Goal: Transaction & Acquisition: Purchase product/service

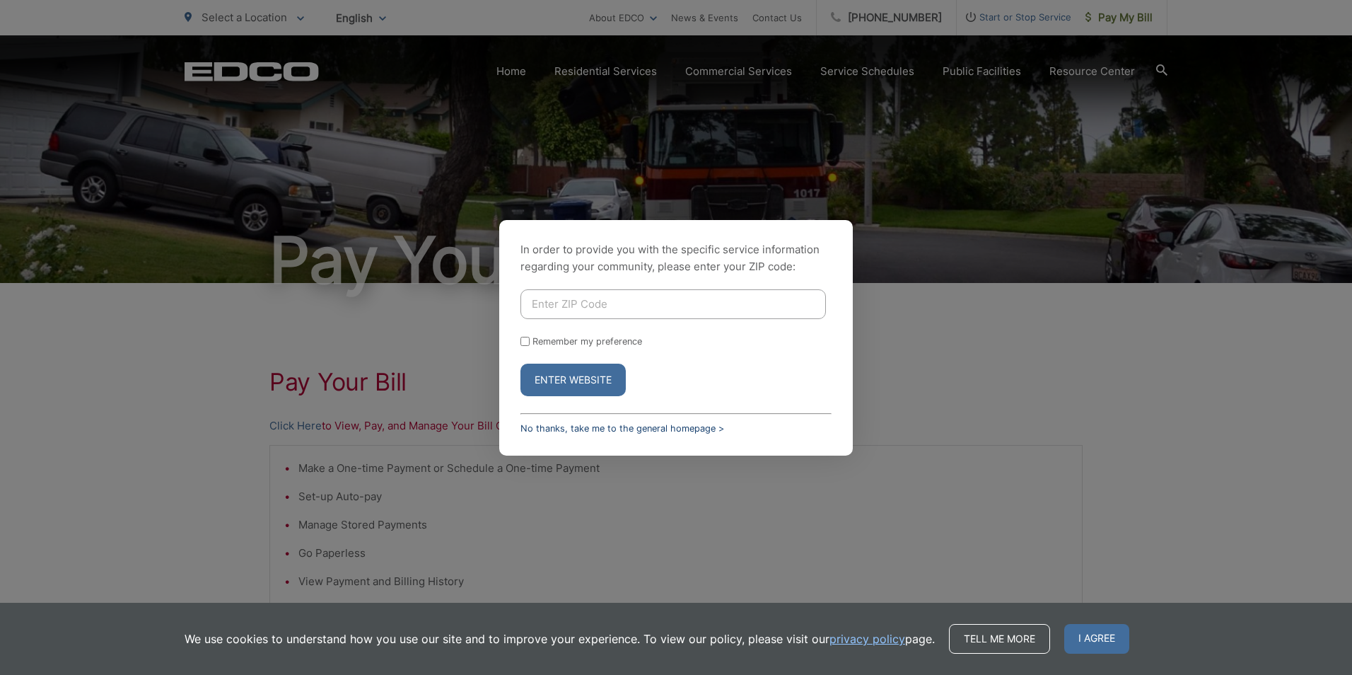
click at [545, 426] on link "No thanks, take me to the general homepage >" at bounding box center [623, 428] width 204 height 11
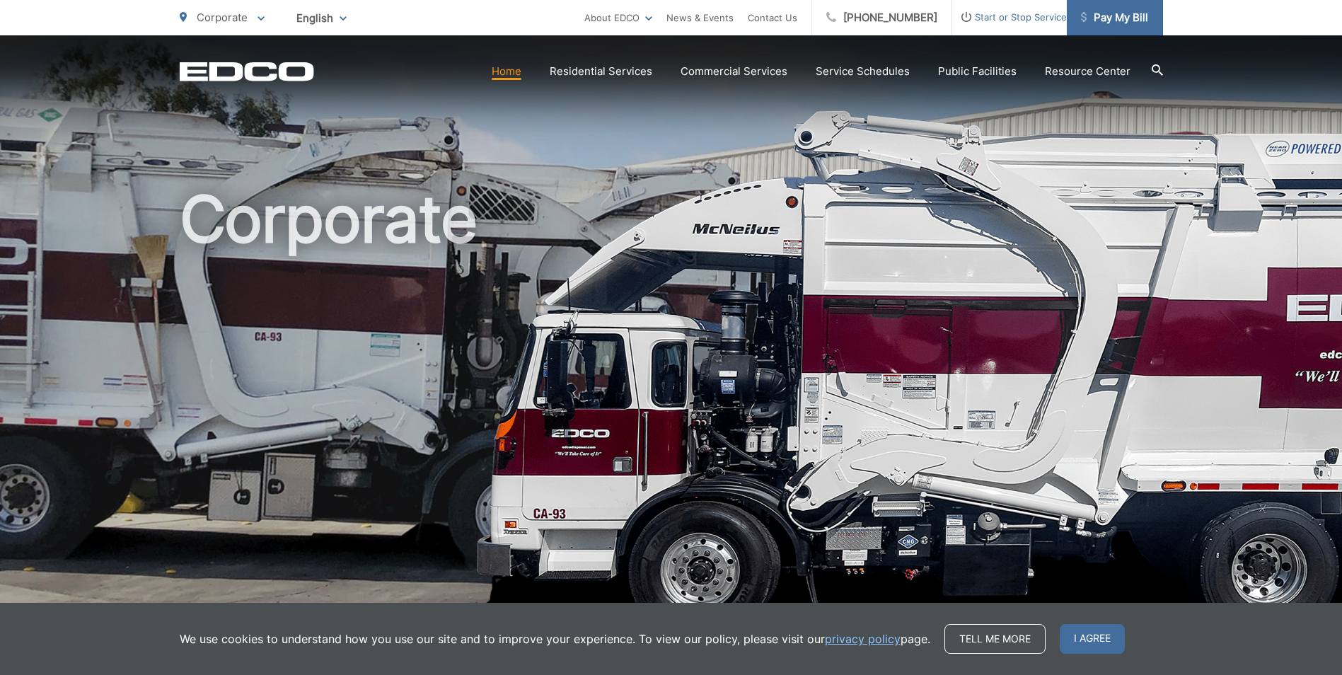
click at [1113, 18] on span "Pay My Bill" at bounding box center [1114, 17] width 67 height 17
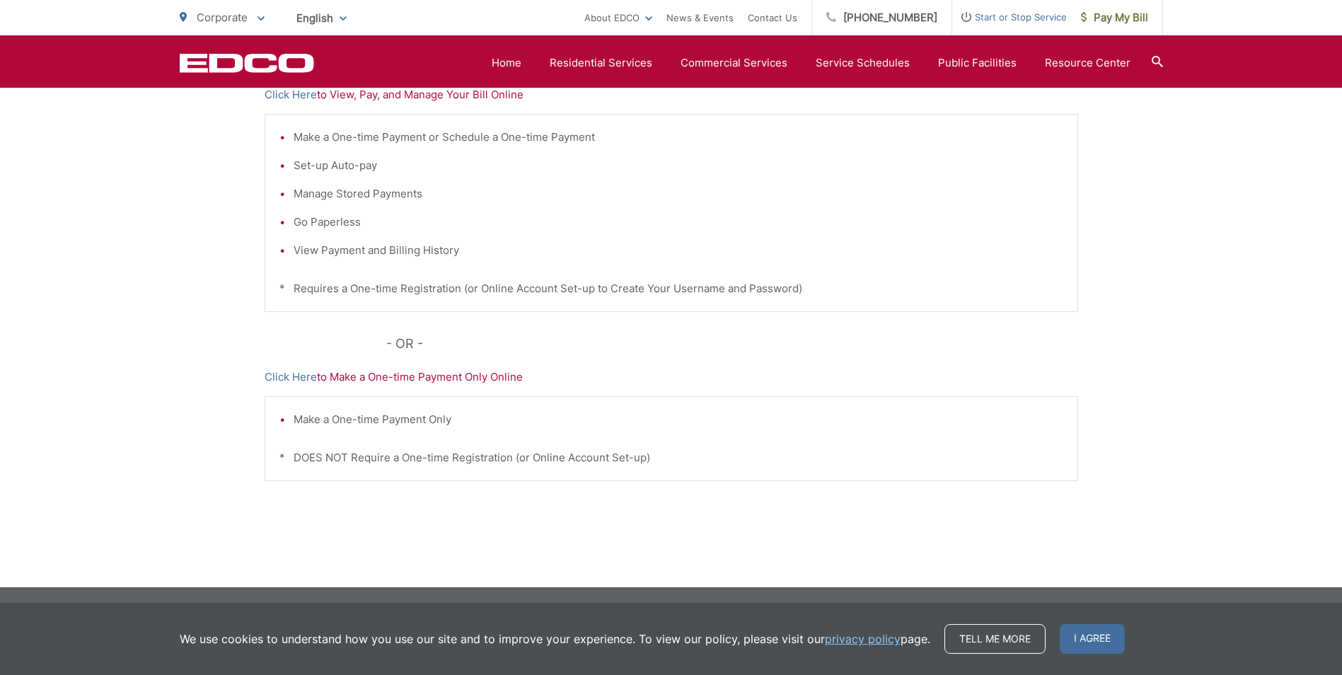
scroll to position [190, 0]
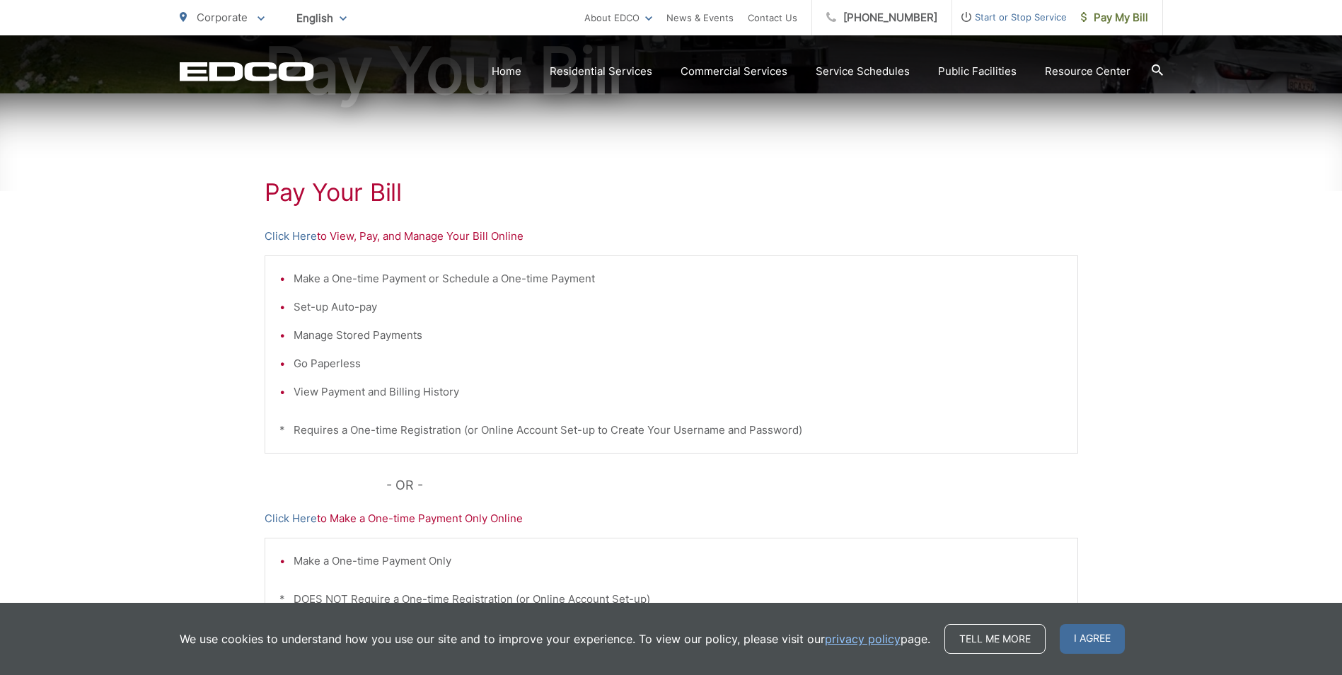
click at [432, 237] on p "Click Here to View, Pay, and Manage Your Bill Online" at bounding box center [671, 236] width 813 height 17
click at [301, 233] on link "Click Here" at bounding box center [291, 236] width 52 height 17
